Goal: Task Accomplishment & Management: Use online tool/utility

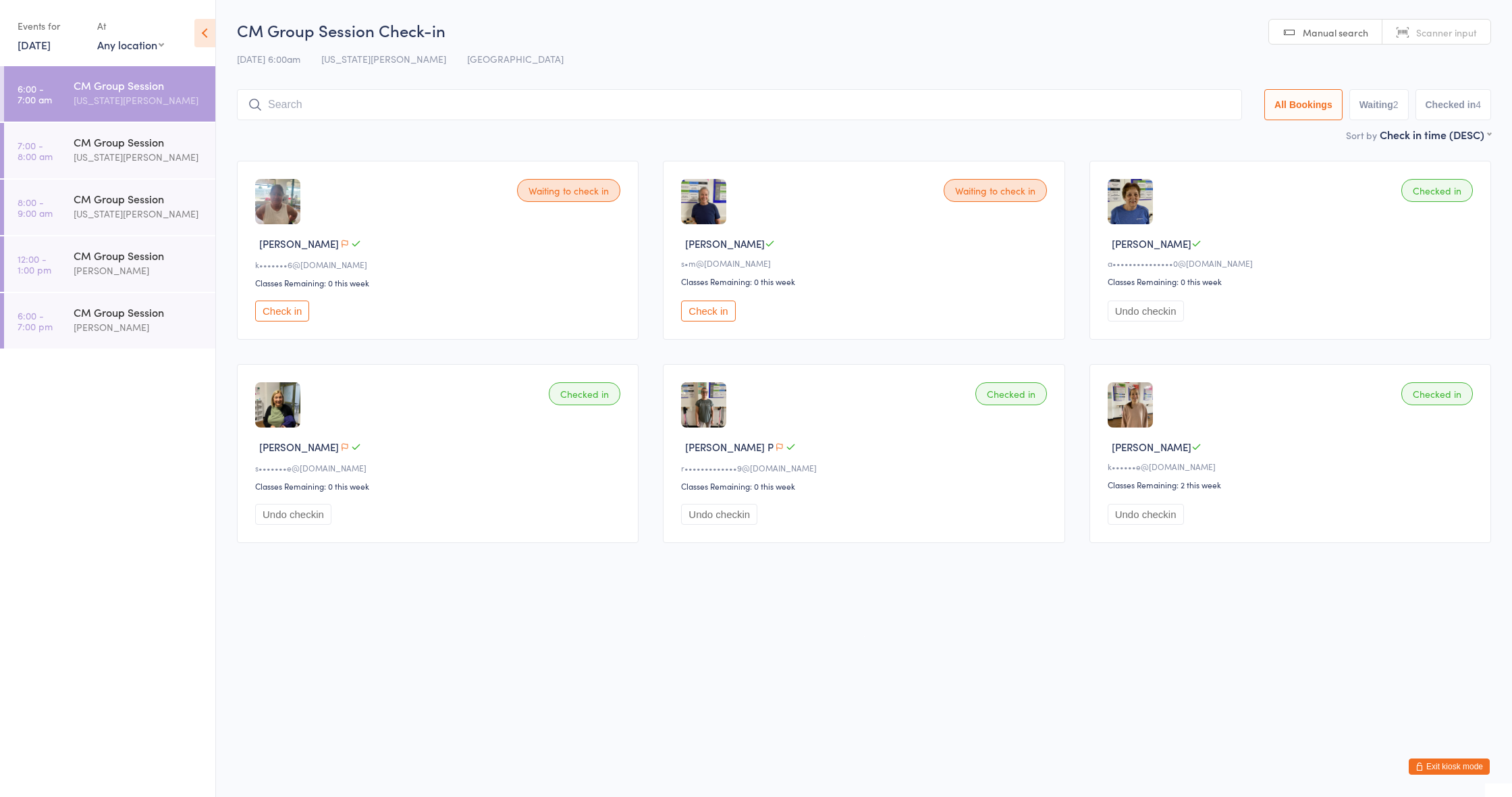
click at [290, 309] on button "Check in" at bounding box center [282, 310] width 54 height 21
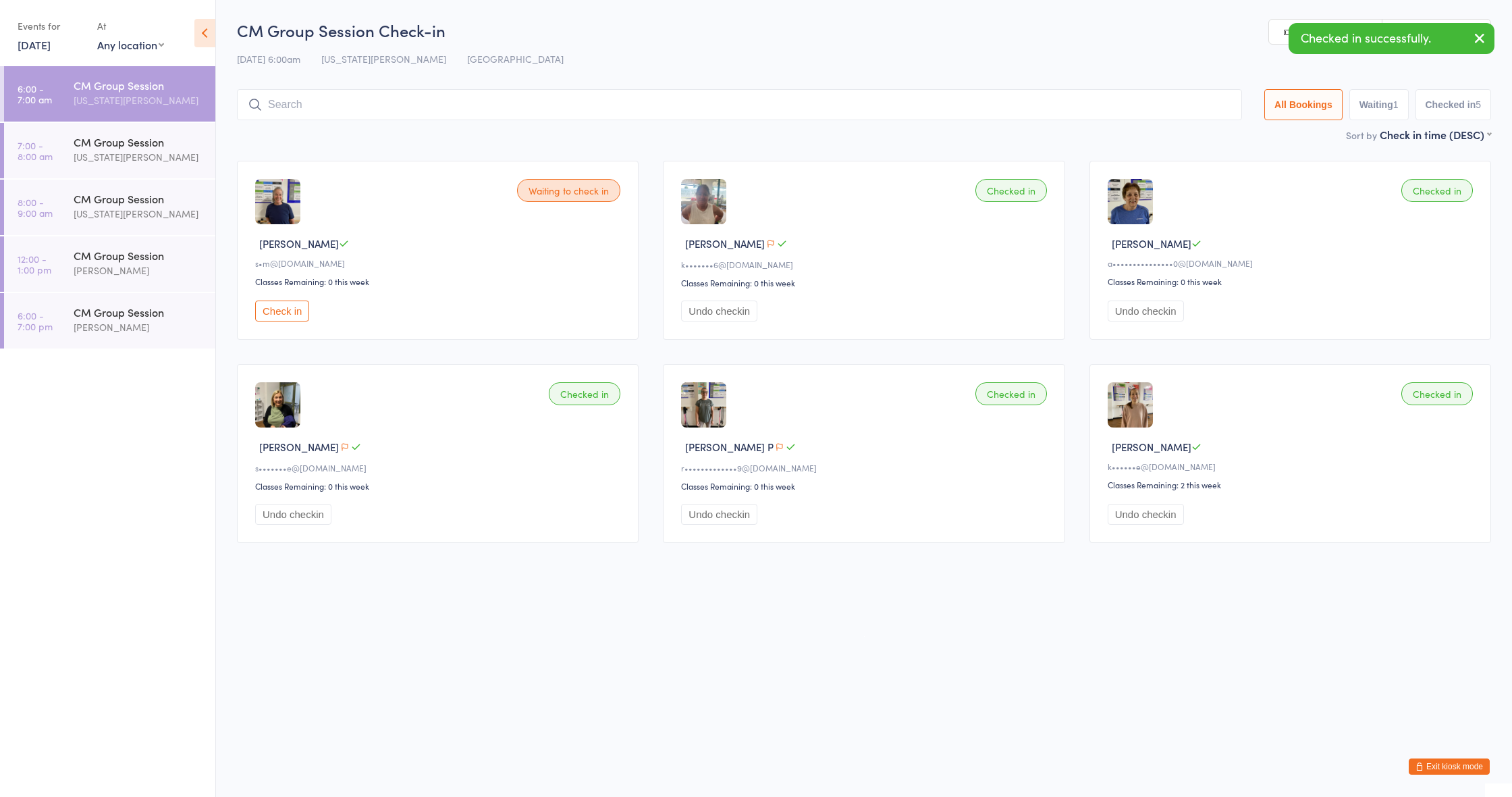
click at [292, 306] on button "Check in" at bounding box center [282, 310] width 54 height 21
click at [116, 145] on div "CM Group Session" at bounding box center [138, 142] width 130 height 15
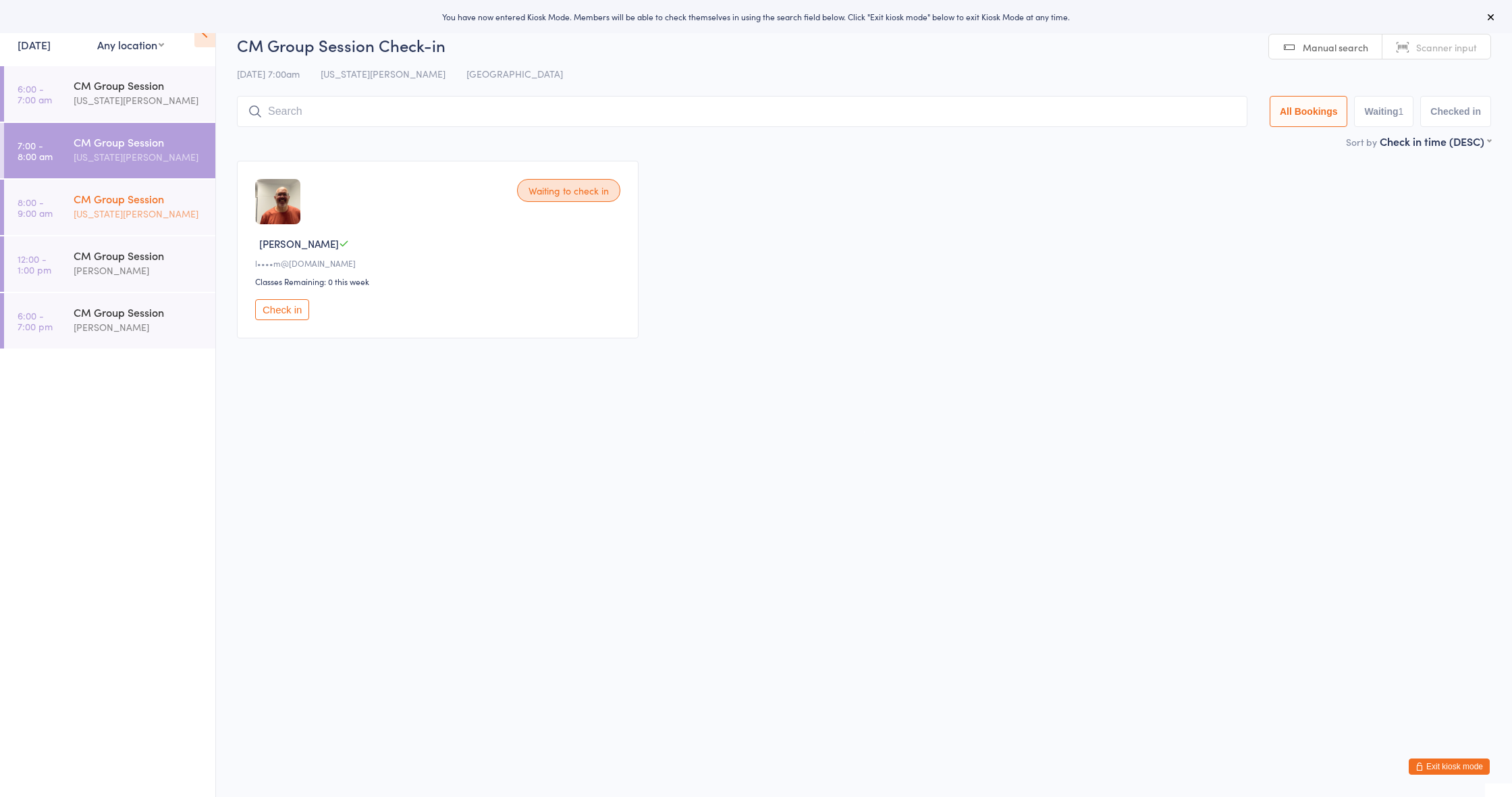
click at [75, 208] on div "[US_STATE][PERSON_NAME]" at bounding box center [138, 214] width 130 height 16
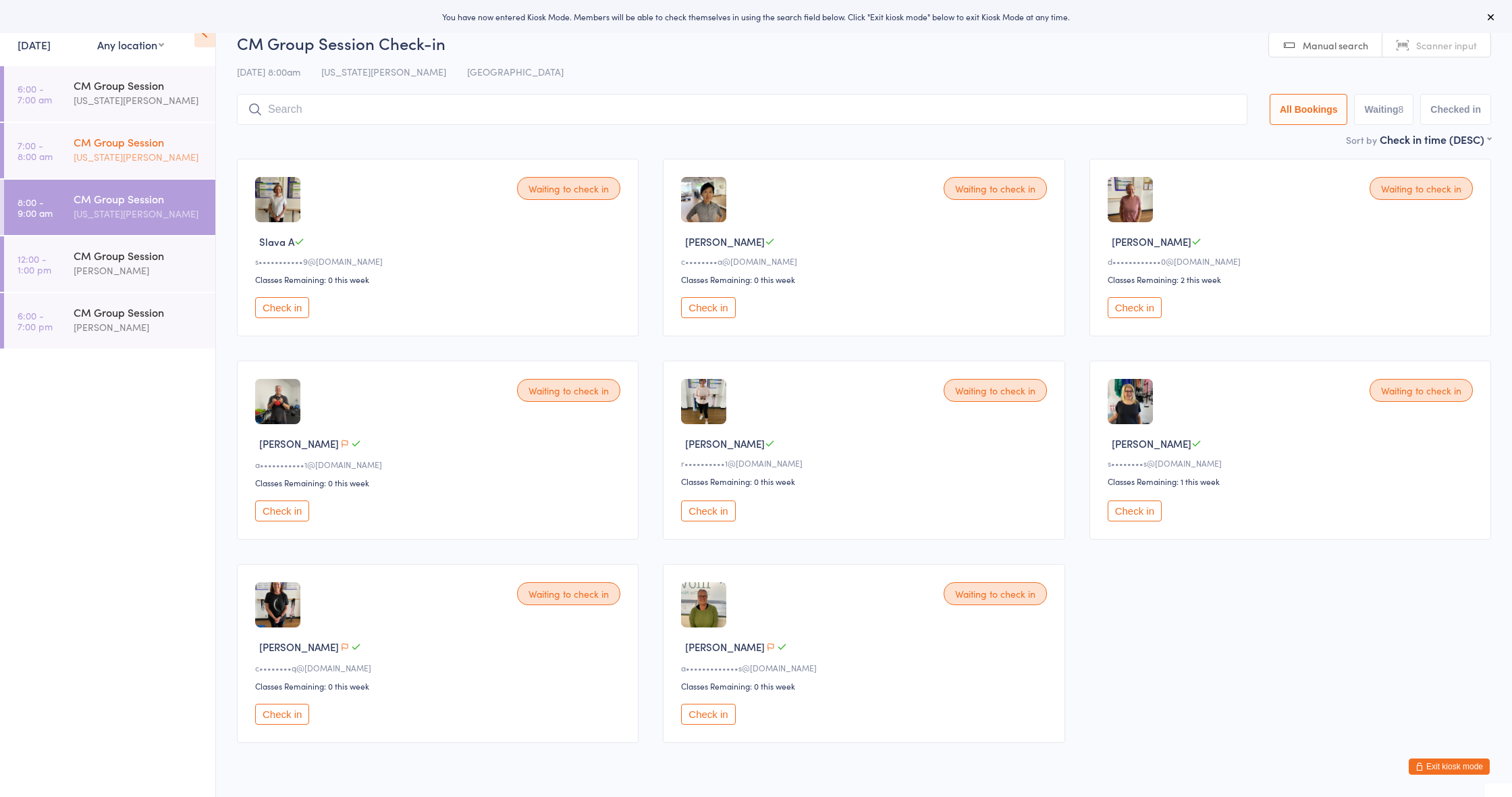
scroll to position [3, 0]
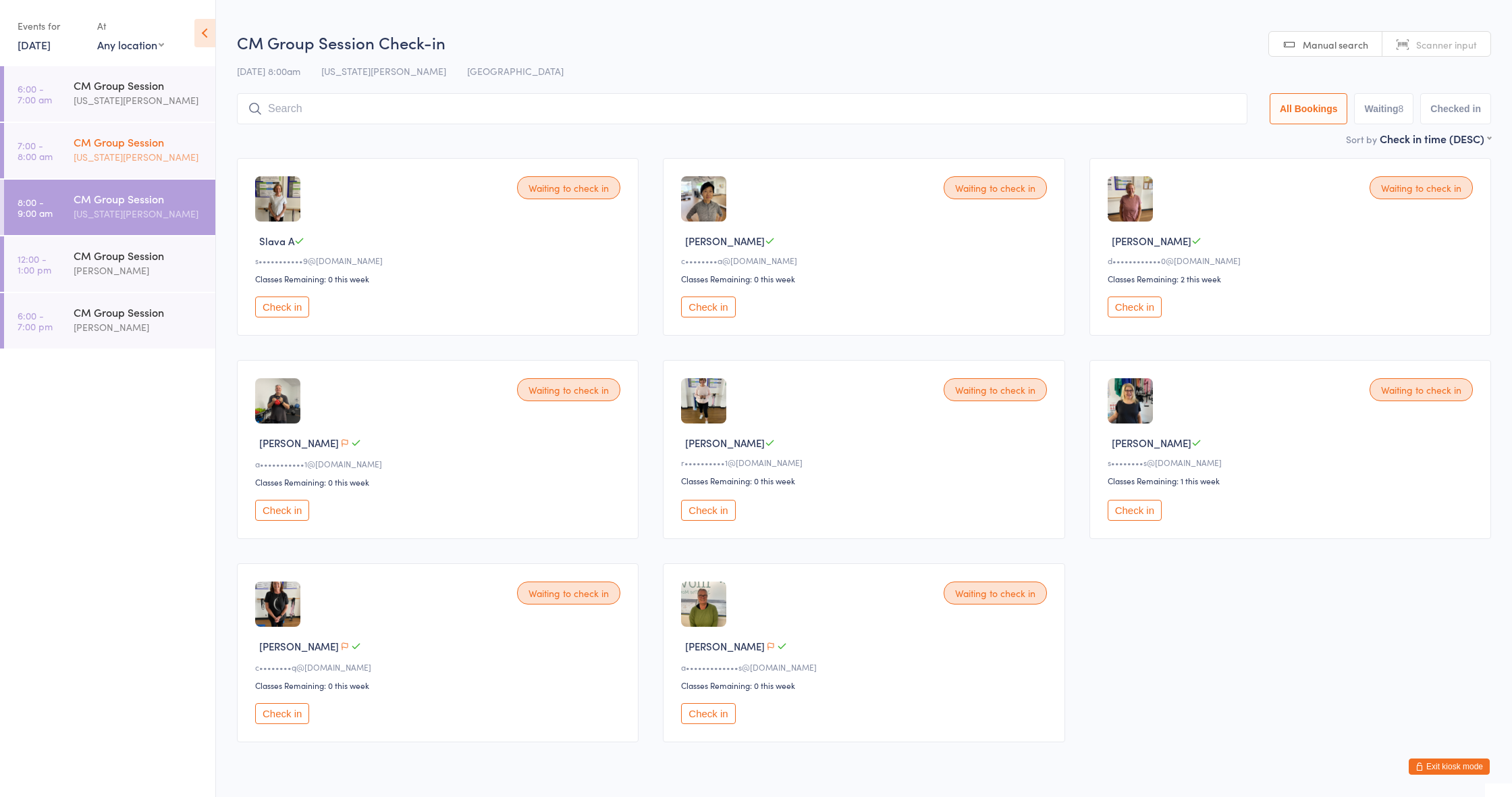
click at [125, 150] on div "[US_STATE][PERSON_NAME]" at bounding box center [138, 157] width 130 height 16
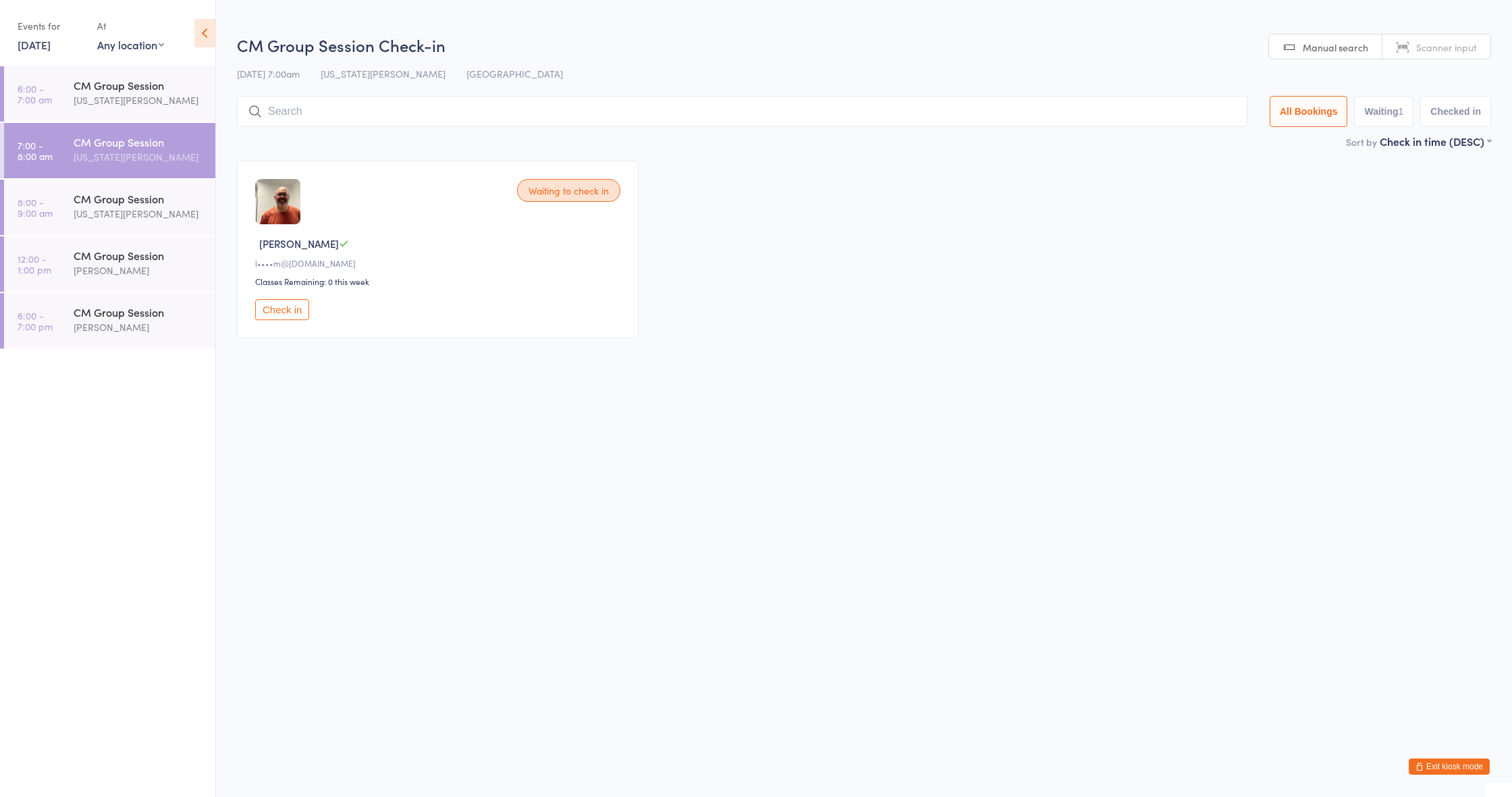
click at [282, 305] on button "Check in" at bounding box center [282, 310] width 54 height 21
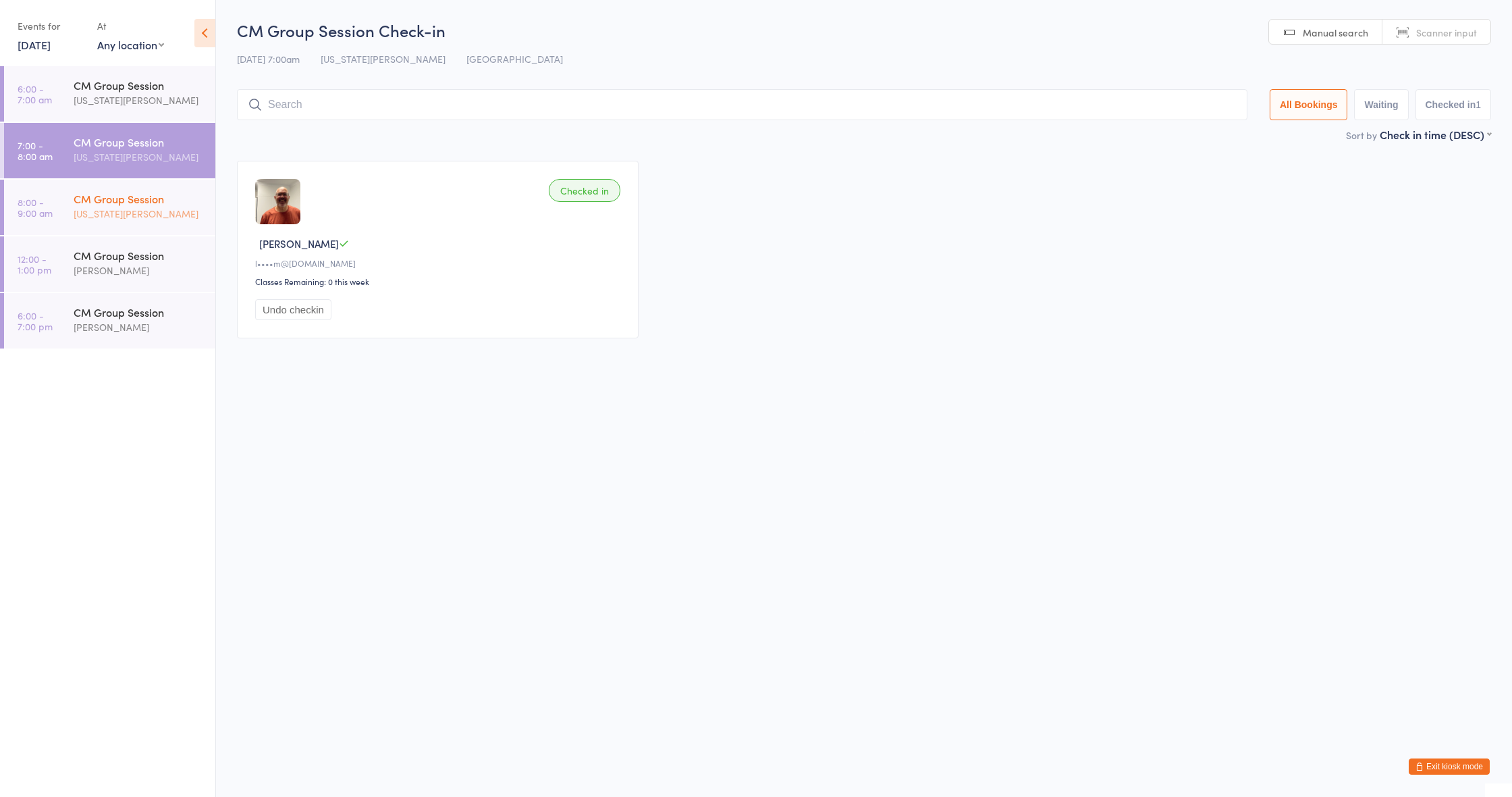
click at [104, 204] on div "CM Group Session" at bounding box center [138, 199] width 130 height 15
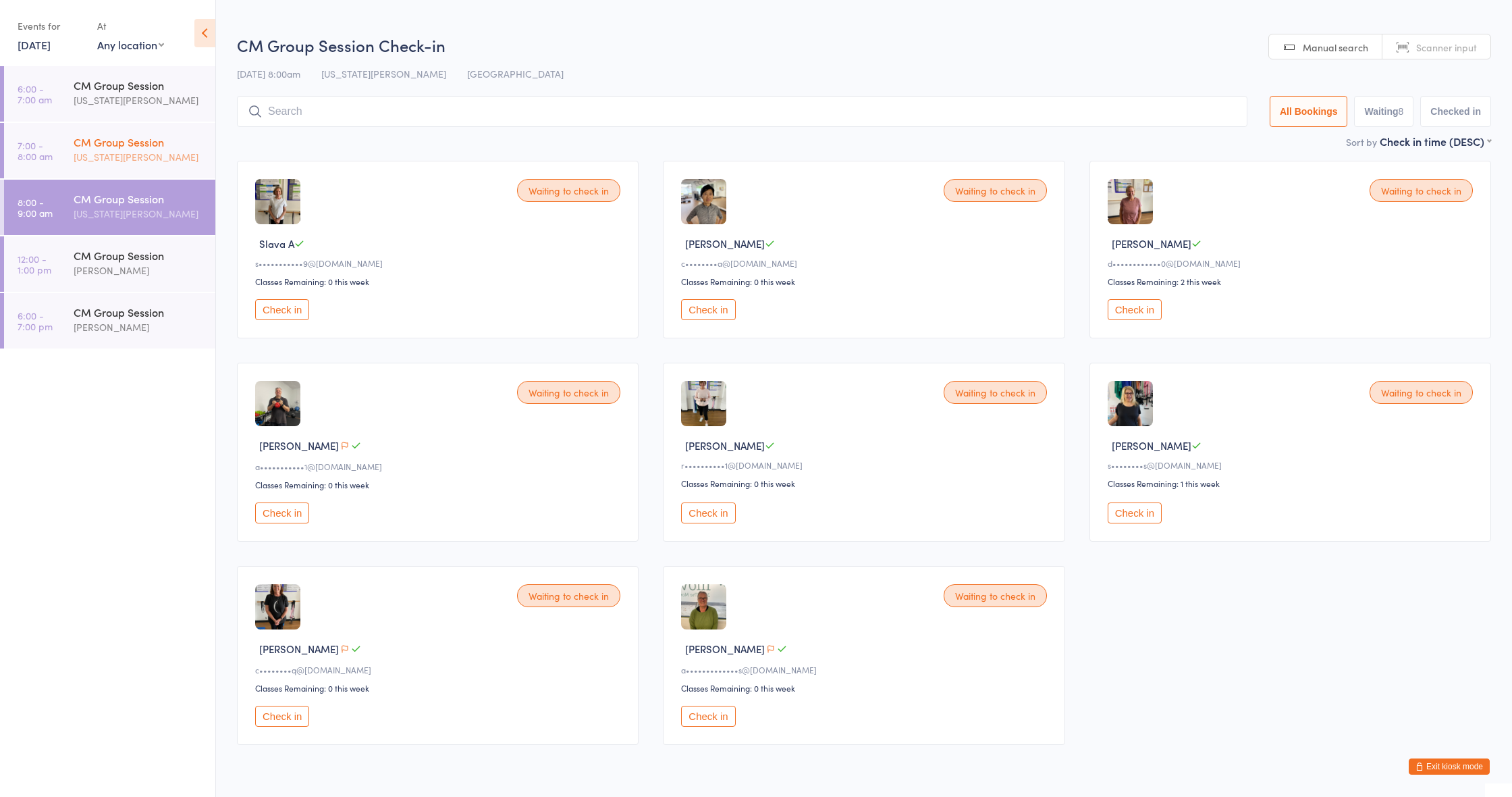
click at [143, 149] on div "[US_STATE][PERSON_NAME]" at bounding box center [138, 157] width 130 height 16
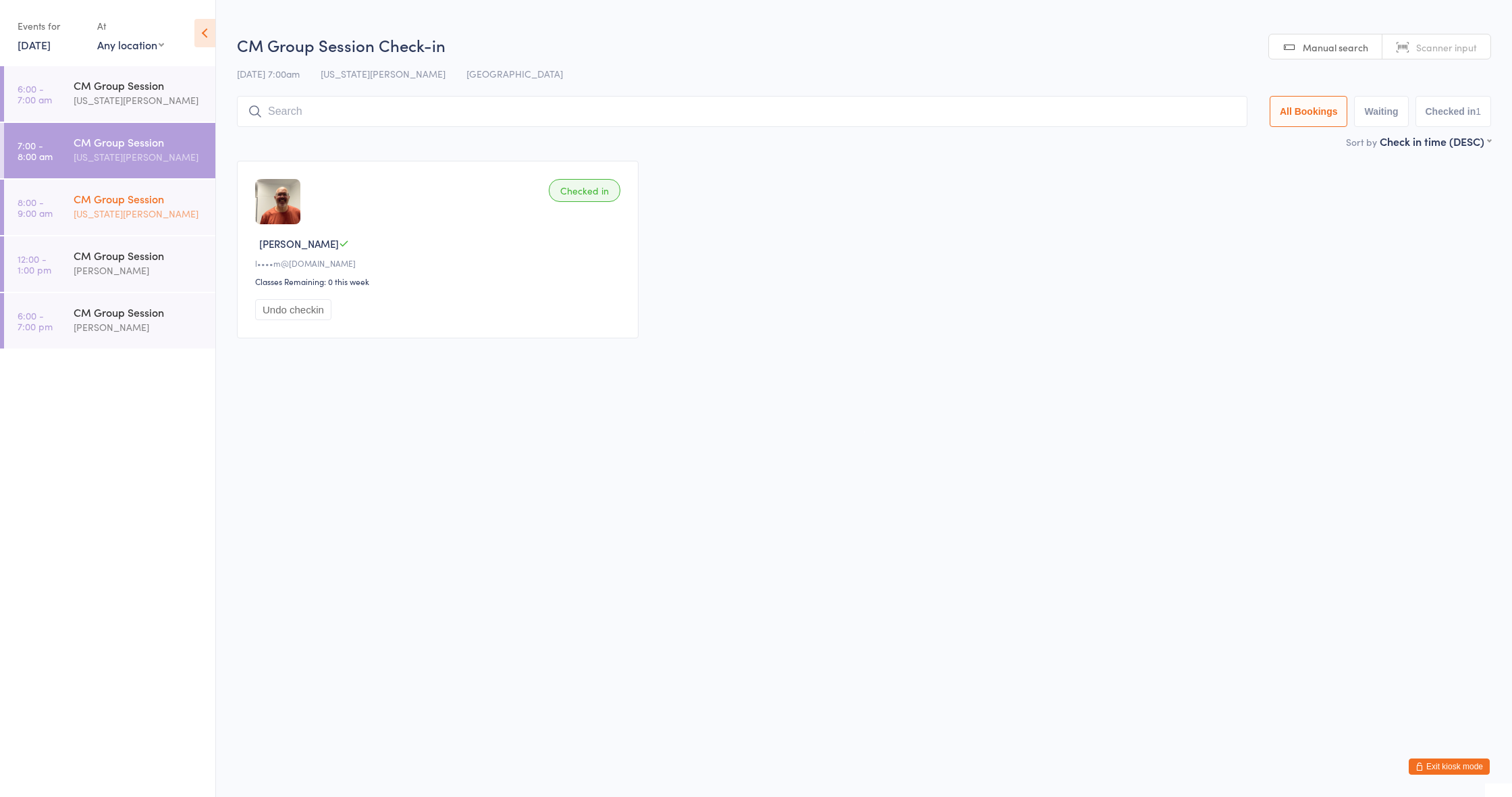
click at [117, 220] on div "[US_STATE][PERSON_NAME]" at bounding box center [138, 214] width 130 height 16
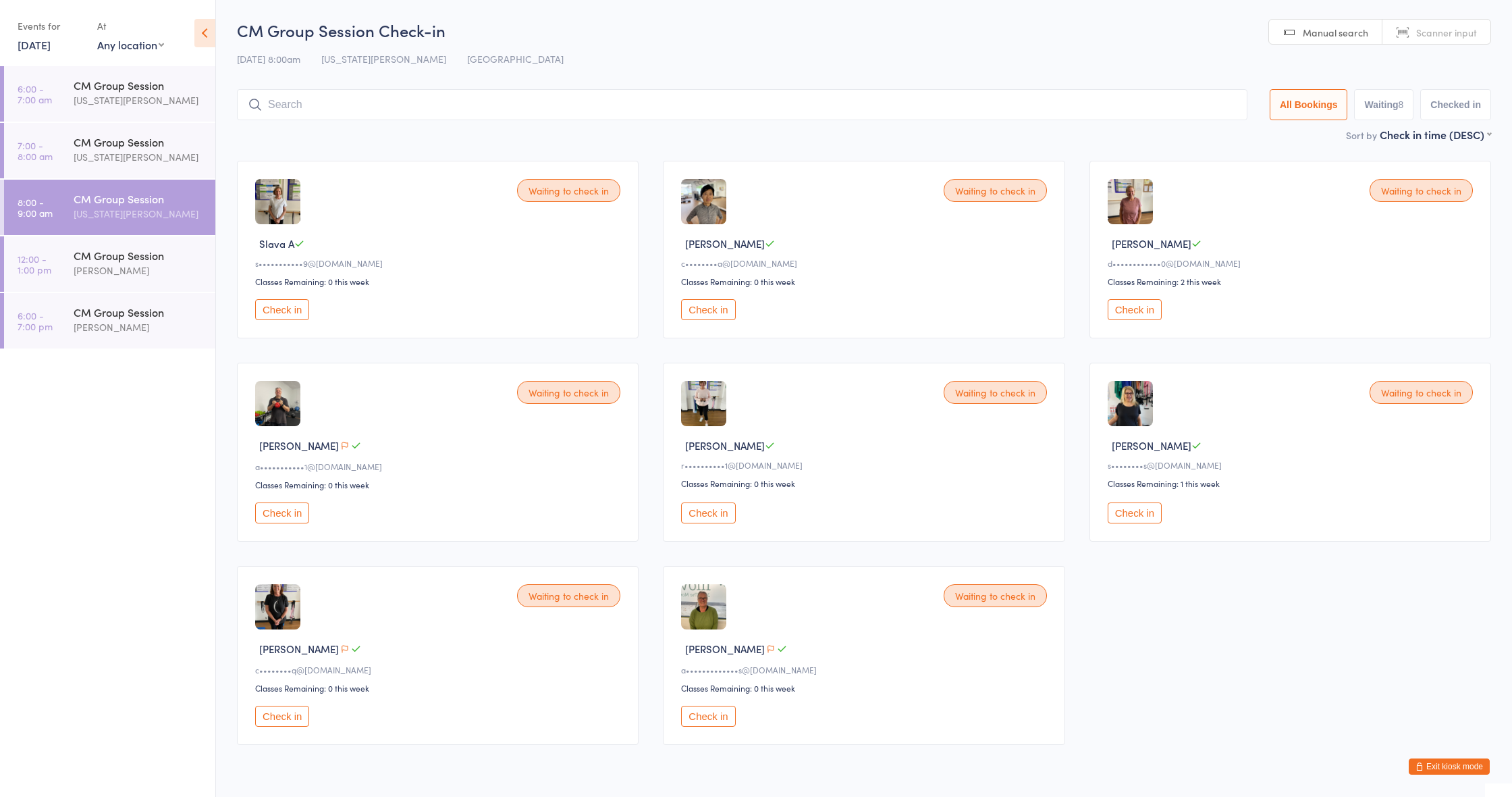
click at [691, 722] on button "Check in" at bounding box center [708, 716] width 54 height 21
click at [284, 713] on button "Check in" at bounding box center [282, 716] width 54 height 21
